Goal: Communication & Community: Share content

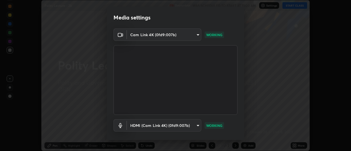
scroll to position [29, 0]
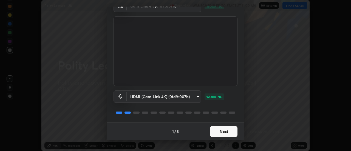
click at [225, 133] on button "Next" at bounding box center [223, 131] width 27 height 11
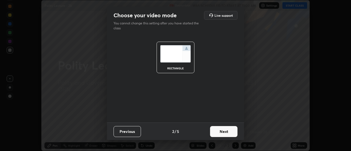
click at [224, 132] on button "Next" at bounding box center [223, 131] width 27 height 11
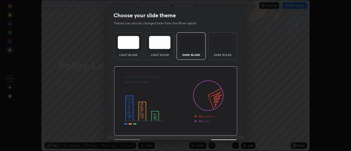
click at [224, 132] on img at bounding box center [176, 101] width 124 height 70
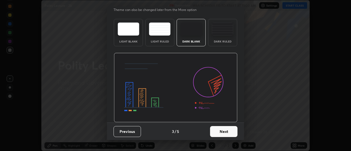
click at [227, 130] on button "Next" at bounding box center [223, 131] width 27 height 11
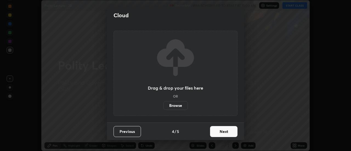
scroll to position [0, 0]
click at [226, 131] on button "Next" at bounding box center [223, 131] width 27 height 11
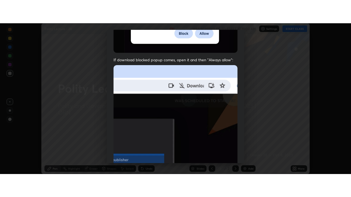
scroll to position [141, 0]
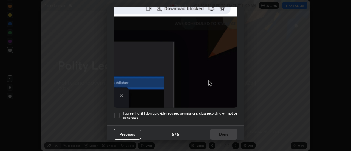
click at [117, 112] on div at bounding box center [117, 115] width 7 height 7
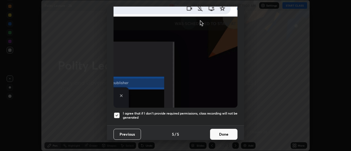
click at [216, 129] on button "Done" at bounding box center [223, 134] width 27 height 11
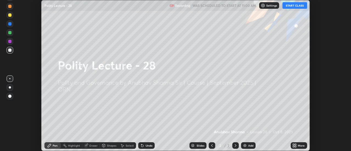
click at [295, 146] on icon at bounding box center [295, 146] width 1 height 1
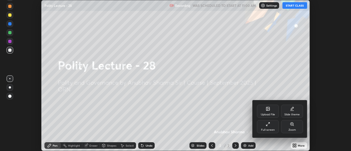
click at [274, 124] on div "Full screen" at bounding box center [268, 126] width 22 height 13
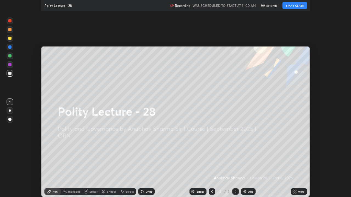
scroll to position [197, 351]
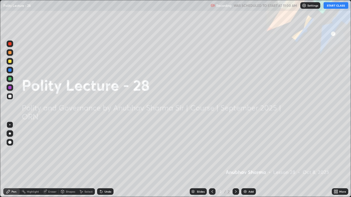
click at [330, 7] on button "START CLASS" at bounding box center [336, 5] width 25 height 7
click at [251, 151] on div "Add" at bounding box center [248, 192] width 15 height 7
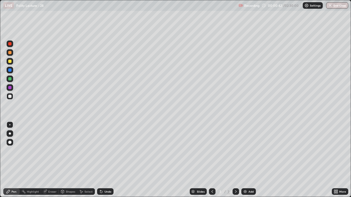
click at [10, 133] on div at bounding box center [10, 134] width 2 height 2
click at [9, 61] on div at bounding box center [9, 61] width 3 height 3
click at [10, 69] on div at bounding box center [9, 70] width 3 height 3
click at [8, 61] on div at bounding box center [9, 61] width 3 height 3
click at [10, 70] on div at bounding box center [9, 70] width 3 height 3
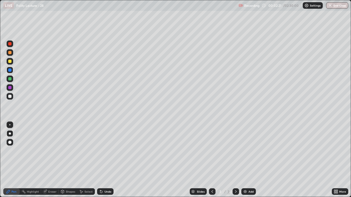
click at [10, 62] on div at bounding box center [9, 61] width 3 height 3
click at [10, 70] on div at bounding box center [9, 70] width 3 height 3
click at [11, 62] on div at bounding box center [9, 61] width 3 height 3
click at [9, 71] on div at bounding box center [9, 70] width 3 height 3
click at [10, 61] on div at bounding box center [9, 61] width 3 height 3
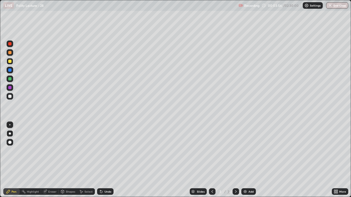
click at [9, 62] on div at bounding box center [9, 61] width 3 height 3
click at [10, 70] on div at bounding box center [9, 70] width 3 height 3
click at [9, 62] on div at bounding box center [9, 61] width 3 height 3
click at [247, 151] on div "Add" at bounding box center [248, 192] width 15 height 7
click at [11, 62] on div at bounding box center [9, 61] width 3 height 3
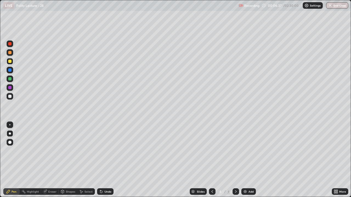
click at [9, 70] on div at bounding box center [9, 70] width 3 height 3
click at [10, 61] on div at bounding box center [9, 61] width 3 height 3
click at [199, 151] on div "Slides" at bounding box center [201, 192] width 8 height 3
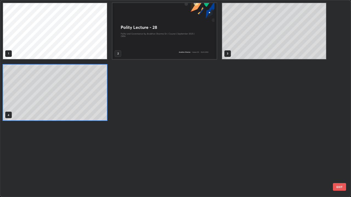
scroll to position [195, 348]
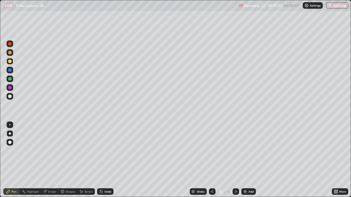
click at [249, 151] on div "Add" at bounding box center [250, 192] width 5 height 3
click at [251, 151] on div "Add" at bounding box center [250, 192] width 5 height 3
click at [249, 151] on div "Add" at bounding box center [250, 192] width 5 height 3
click at [248, 151] on div "Add" at bounding box center [248, 192] width 15 height 7
click at [211, 151] on icon at bounding box center [212, 192] width 4 height 4
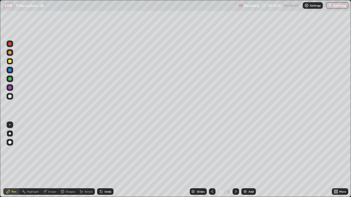
click at [211, 151] on icon at bounding box center [212, 192] width 4 height 4
click at [212, 151] on icon at bounding box center [212, 192] width 4 height 4
click at [209, 151] on div at bounding box center [212, 192] width 7 height 7
click at [210, 151] on icon at bounding box center [212, 192] width 4 height 4
click at [248, 151] on div "Add" at bounding box center [250, 192] width 5 height 3
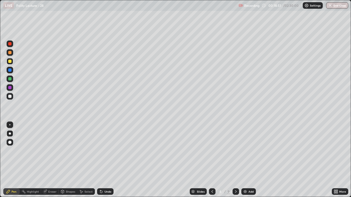
click at [211, 151] on icon at bounding box center [212, 192] width 2 height 3
click at [211, 151] on icon at bounding box center [212, 192] width 4 height 4
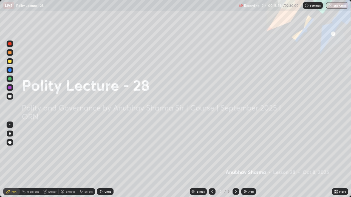
click at [235, 151] on icon at bounding box center [236, 192] width 4 height 4
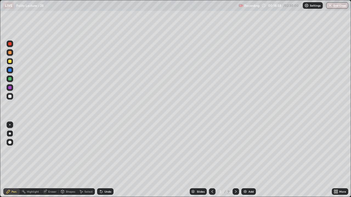
click at [235, 151] on icon at bounding box center [236, 192] width 4 height 4
click at [246, 151] on img at bounding box center [245, 192] width 4 height 4
click at [236, 151] on icon at bounding box center [236, 192] width 2 height 3
click at [245, 151] on div "Add" at bounding box center [248, 192] width 15 height 7
click at [11, 62] on div at bounding box center [9, 61] width 3 height 3
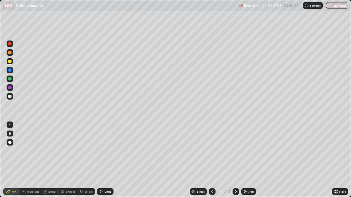
click at [10, 45] on div at bounding box center [9, 43] width 3 height 3
click at [248, 151] on div "Add" at bounding box center [250, 192] width 5 height 3
click at [10, 70] on div at bounding box center [9, 70] width 3 height 3
click at [200, 151] on div "Slides" at bounding box center [201, 192] width 8 height 3
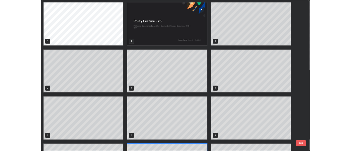
scroll to position [49, 0]
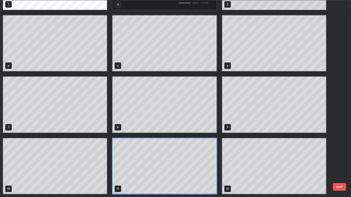
click at [203, 151] on div "1 2 3 4 5 6 7 8 9 10 11 12" at bounding box center [170, 98] width 341 height 197
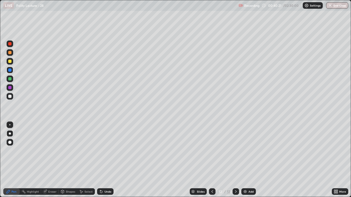
click at [336, 151] on icon at bounding box center [336, 192] width 4 height 4
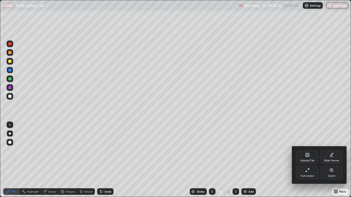
click at [307, 151] on div "Upload File" at bounding box center [307, 161] width 14 height 3
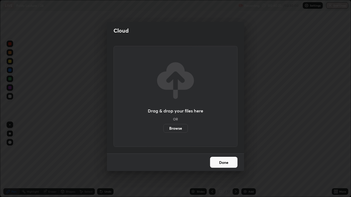
click at [173, 128] on label "Browse" at bounding box center [175, 128] width 24 height 9
click at [163, 128] on input "Browse" at bounding box center [163, 128] width 0 height 9
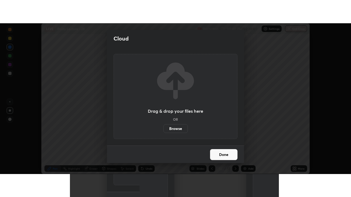
scroll to position [27266, 27066]
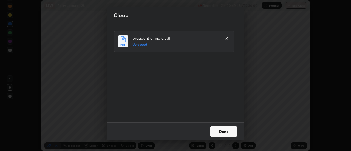
click at [231, 130] on button "Done" at bounding box center [223, 131] width 27 height 11
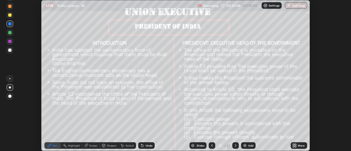
click at [296, 146] on icon at bounding box center [294, 145] width 4 height 4
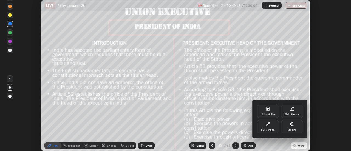
click at [268, 129] on div "Full screen" at bounding box center [268, 130] width 14 height 3
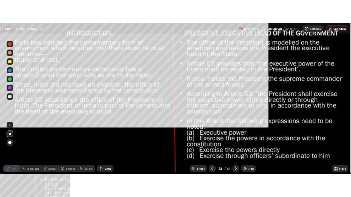
scroll to position [197, 351]
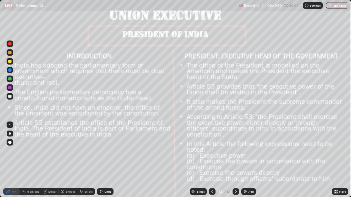
click at [10, 60] on div at bounding box center [9, 61] width 3 height 3
click at [247, 151] on div "Add" at bounding box center [248, 192] width 15 height 7
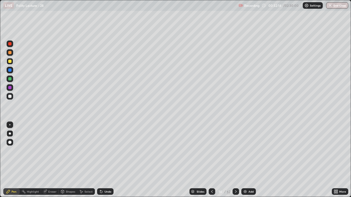
click at [238, 151] on div at bounding box center [235, 191] width 7 height 11
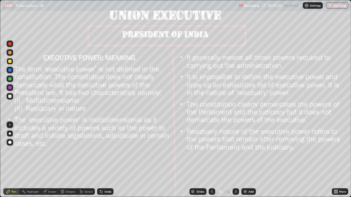
click at [235, 151] on icon at bounding box center [236, 192] width 4 height 4
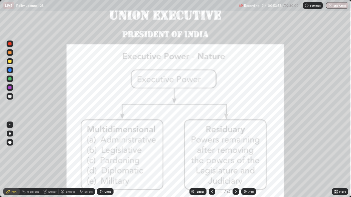
click at [235, 151] on icon at bounding box center [236, 192] width 4 height 4
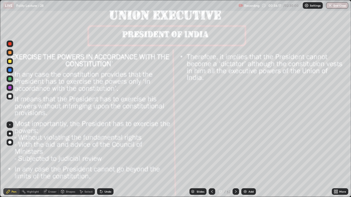
click at [238, 151] on div at bounding box center [235, 192] width 7 height 7
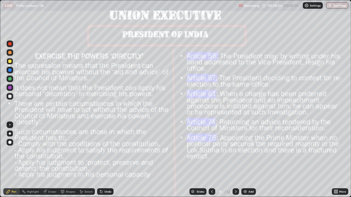
click at [248, 151] on div "Add" at bounding box center [248, 192] width 15 height 7
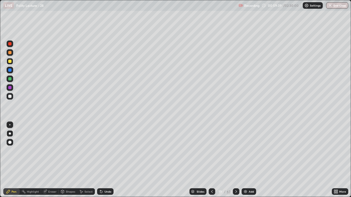
click at [211, 151] on icon at bounding box center [212, 192] width 4 height 4
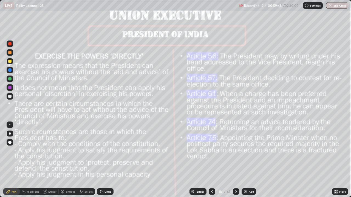
click at [235, 151] on icon at bounding box center [236, 192] width 4 height 4
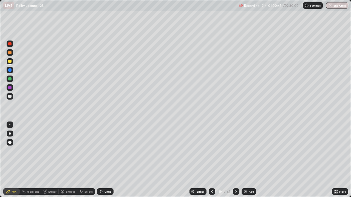
click at [211, 151] on icon at bounding box center [212, 192] width 4 height 4
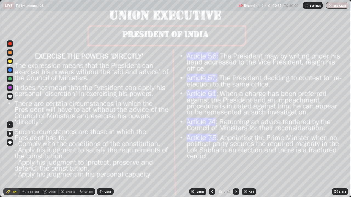
click at [236, 151] on icon at bounding box center [236, 192] width 4 height 4
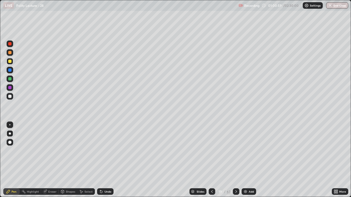
click at [249, 151] on div "Add" at bounding box center [251, 192] width 5 height 3
click at [235, 151] on icon at bounding box center [236, 192] width 4 height 4
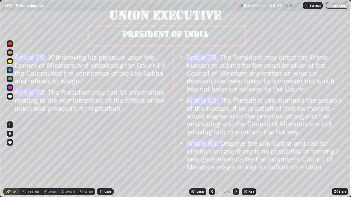
click at [248, 151] on div "Add" at bounding box center [249, 192] width 15 height 7
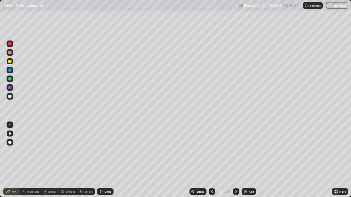
click at [214, 151] on div at bounding box center [212, 192] width 7 height 7
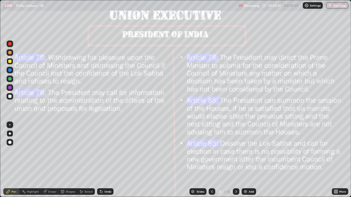
click at [235, 151] on icon at bounding box center [236, 192] width 4 height 4
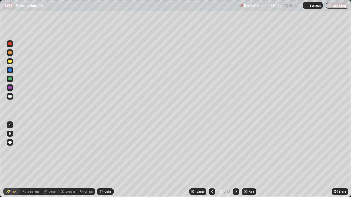
click at [212, 151] on icon at bounding box center [212, 192] width 4 height 4
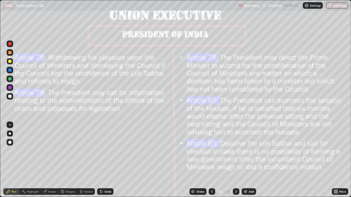
click at [246, 151] on img at bounding box center [245, 192] width 4 height 4
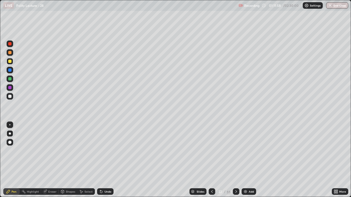
click at [210, 151] on div at bounding box center [212, 191] width 7 height 11
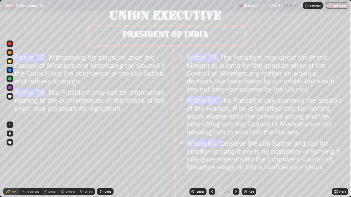
click at [236, 151] on icon at bounding box center [236, 192] width 4 height 4
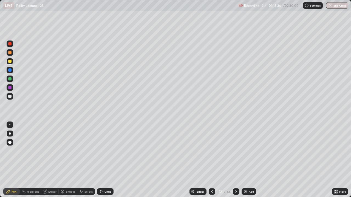
click at [11, 87] on div at bounding box center [9, 87] width 3 height 3
click at [11, 78] on div at bounding box center [9, 78] width 3 height 3
click at [211, 151] on div at bounding box center [212, 192] width 7 height 7
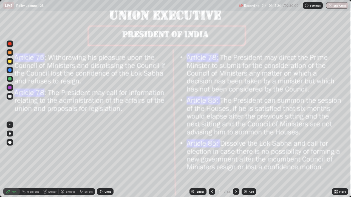
click at [236, 151] on icon at bounding box center [236, 192] width 4 height 4
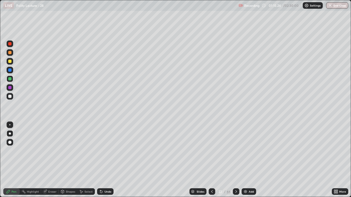
click at [235, 151] on icon at bounding box center [236, 192] width 4 height 4
click at [236, 151] on icon at bounding box center [236, 192] width 4 height 4
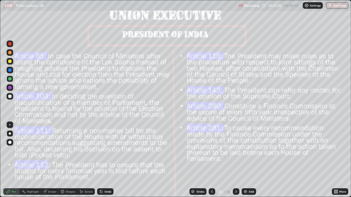
click at [247, 151] on div "Add" at bounding box center [249, 192] width 15 height 7
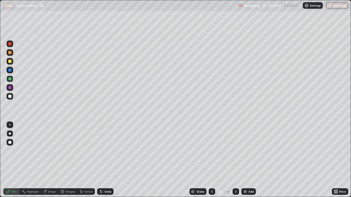
click at [11, 89] on div at bounding box center [9, 87] width 3 height 3
click at [14, 77] on div at bounding box center [9, 79] width 9 height 9
click at [14, 76] on div at bounding box center [9, 79] width 9 height 9
click at [211, 151] on icon at bounding box center [212, 192] width 4 height 4
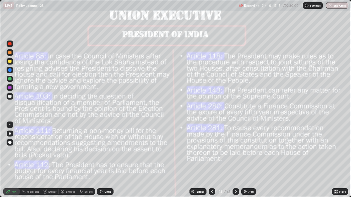
click at [235, 151] on icon at bounding box center [236, 192] width 4 height 4
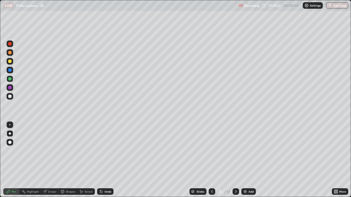
click at [211, 151] on icon at bounding box center [212, 192] width 4 height 4
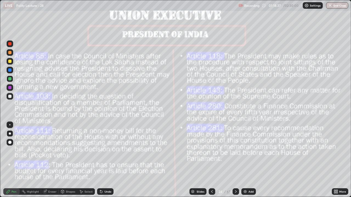
click at [234, 151] on icon at bounding box center [236, 192] width 4 height 4
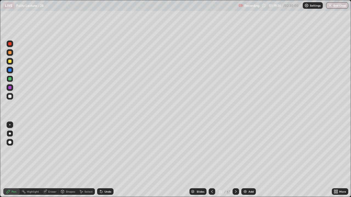
click at [211, 151] on icon at bounding box center [212, 192] width 2 height 3
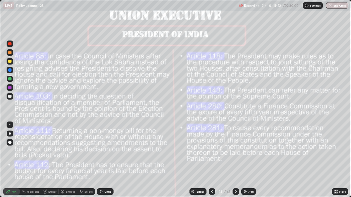
click at [236, 151] on icon at bounding box center [236, 192] width 4 height 4
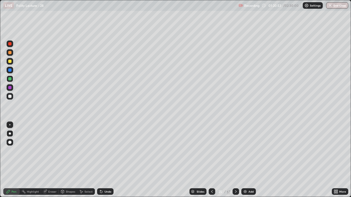
click at [211, 151] on icon at bounding box center [212, 192] width 4 height 4
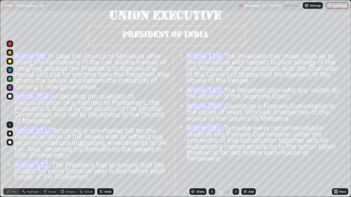
click at [248, 151] on div "Add" at bounding box center [250, 192] width 5 height 3
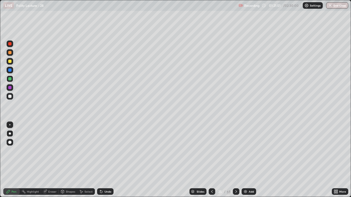
click at [211, 151] on icon at bounding box center [212, 192] width 4 height 4
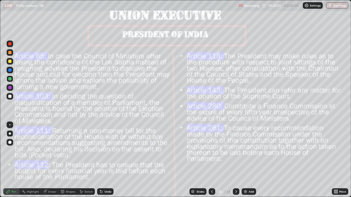
click at [246, 151] on img at bounding box center [245, 192] width 4 height 4
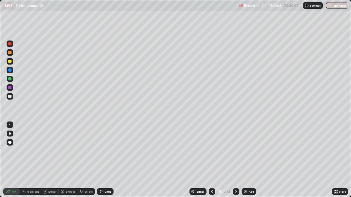
click at [11, 61] on div at bounding box center [9, 61] width 3 height 3
click at [211, 151] on icon at bounding box center [212, 192] width 4 height 4
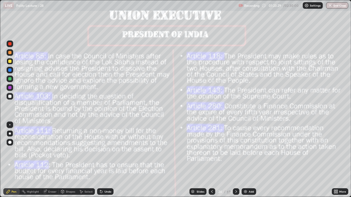
click at [246, 151] on img at bounding box center [245, 192] width 4 height 4
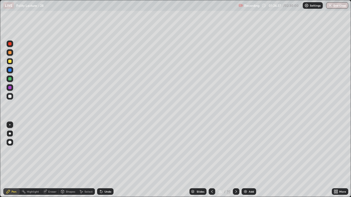
click at [11, 96] on div at bounding box center [9, 96] width 3 height 3
click at [9, 62] on div at bounding box center [9, 61] width 3 height 3
click at [0, 151] on div "Setting up your live class" at bounding box center [175, 98] width 351 height 197
click at [211, 151] on icon at bounding box center [212, 192] width 4 height 4
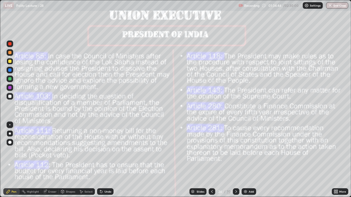
click at [246, 151] on img at bounding box center [245, 192] width 4 height 4
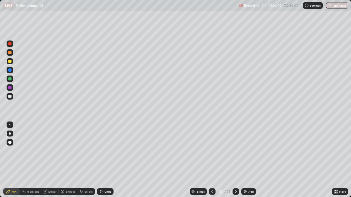
click at [10, 95] on div at bounding box center [9, 96] width 3 height 3
click at [11, 78] on div at bounding box center [9, 78] width 3 height 3
click at [11, 87] on div at bounding box center [9, 87] width 3 height 3
click at [11, 70] on div at bounding box center [9, 70] width 3 height 3
click at [11, 79] on div at bounding box center [9, 78] width 3 height 3
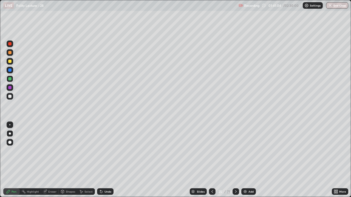
click at [228, 151] on div "71" at bounding box center [228, 191] width 3 height 5
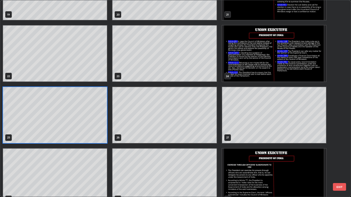
scroll to position [417, 0]
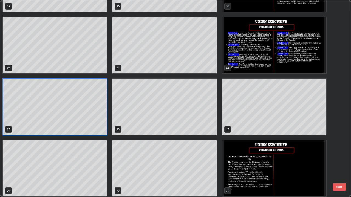
click at [286, 150] on img "grid" at bounding box center [274, 169] width 104 height 56
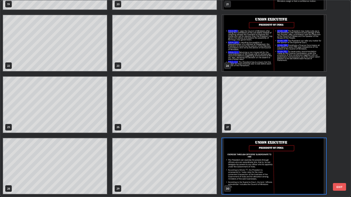
click at [282, 151] on img "grid" at bounding box center [274, 166] width 104 height 56
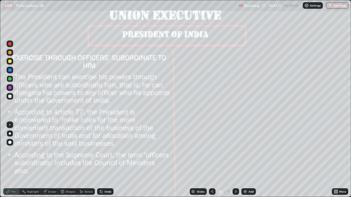
click at [236, 151] on icon at bounding box center [236, 192] width 4 height 4
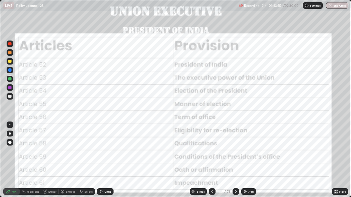
click at [235, 151] on icon at bounding box center [236, 192] width 4 height 4
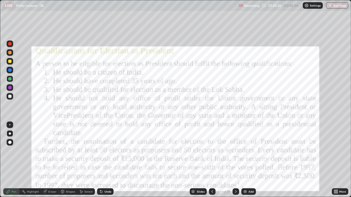
click at [10, 44] on div at bounding box center [9, 43] width 3 height 3
click at [249, 151] on div "Add" at bounding box center [250, 192] width 5 height 3
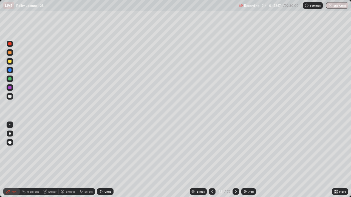
click at [236, 151] on icon at bounding box center [236, 192] width 4 height 4
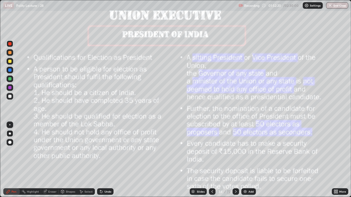
click at [236, 151] on icon at bounding box center [236, 192] width 4 height 4
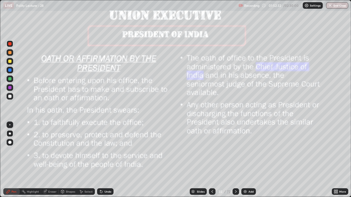
click at [9, 151] on div at bounding box center [9, 154] width 9 height 66
click at [249, 151] on div "Add" at bounding box center [250, 192] width 5 height 3
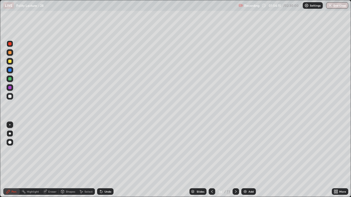
click at [211, 151] on icon at bounding box center [212, 192] width 4 height 4
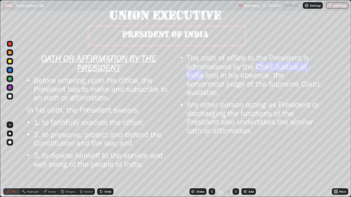
click at [236, 151] on icon at bounding box center [236, 192] width 2 height 3
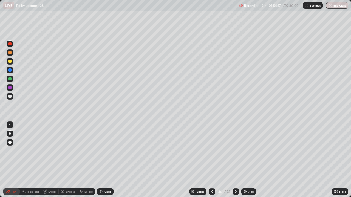
click at [236, 151] on icon at bounding box center [236, 192] width 4 height 4
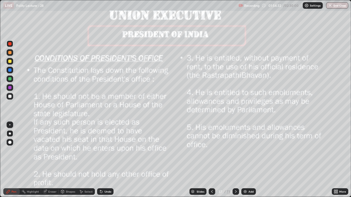
click at [235, 151] on icon at bounding box center [236, 192] width 4 height 4
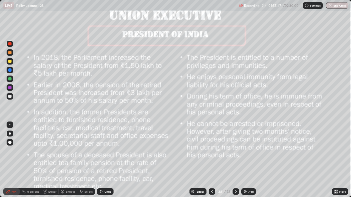
click at [10, 62] on div at bounding box center [9, 61] width 3 height 3
